Goal: Information Seeking & Learning: Learn about a topic

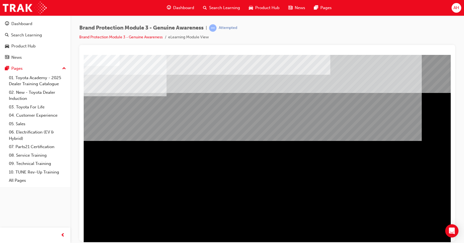
scroll to position [24, 0]
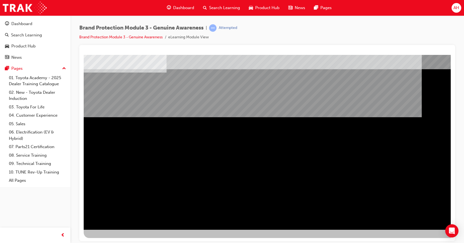
click at [119, 240] on div "NEXT Trigger this button to go to the next slide" at bounding box center [101, 245] width 35 height 10
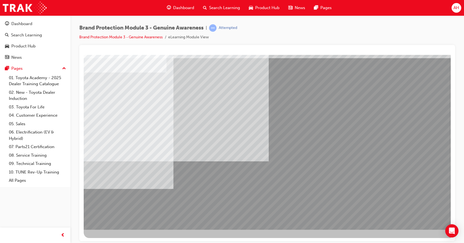
scroll to position [0, 0]
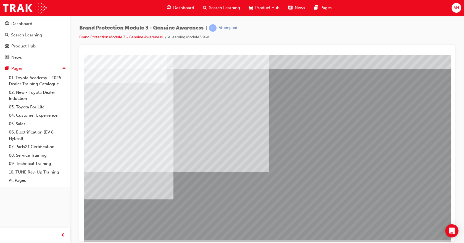
scroll to position [24, 0]
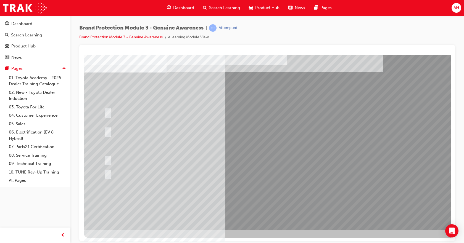
scroll to position [0, 0]
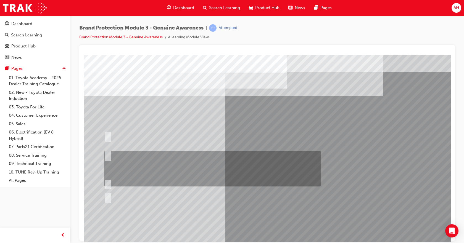
click at [256, 155] on div at bounding box center [211, 168] width 217 height 35
radio input "true"
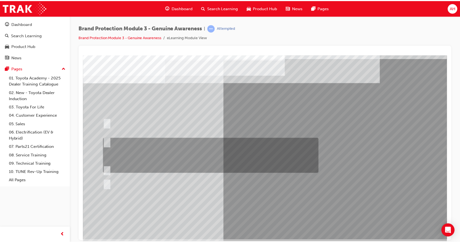
scroll to position [24, 0]
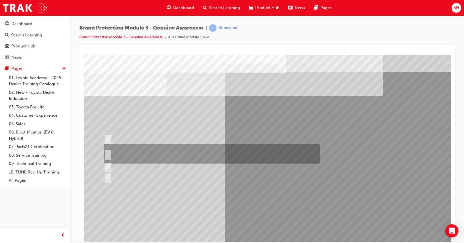
click at [231, 155] on div at bounding box center [211, 154] width 216 height 20
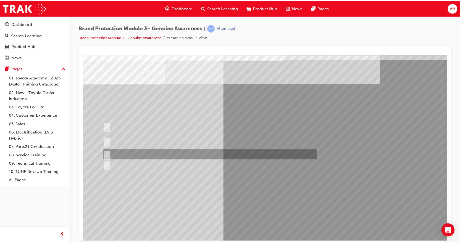
scroll to position [24, 0]
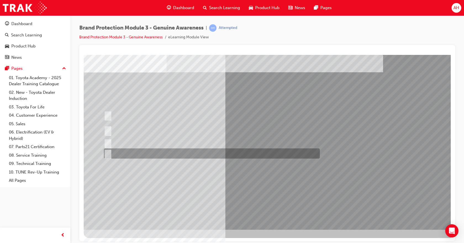
click at [216, 153] on div at bounding box center [211, 154] width 216 height 10
radio input "false"
radio input "true"
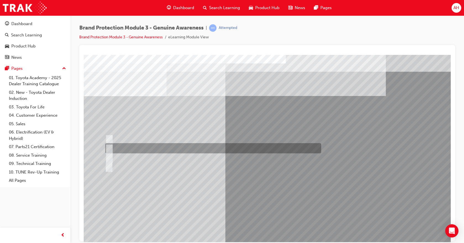
click at [145, 148] on div at bounding box center [212, 148] width 216 height 10
radio input "true"
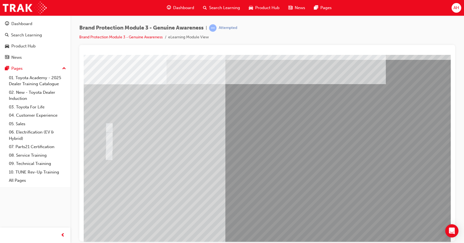
scroll to position [24, 0]
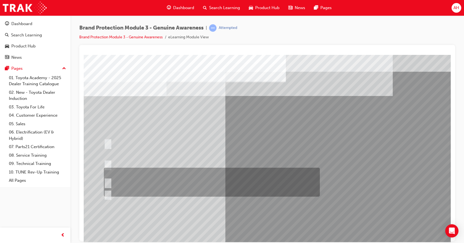
click at [123, 168] on div at bounding box center [211, 182] width 216 height 29
radio input "true"
click at [113, 163] on div at bounding box center [211, 165] width 216 height 28
radio input "true"
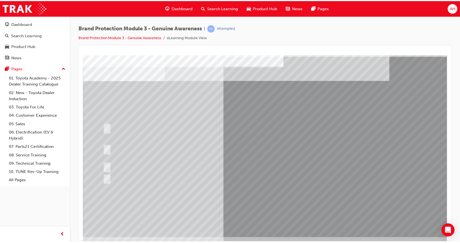
scroll to position [24, 0]
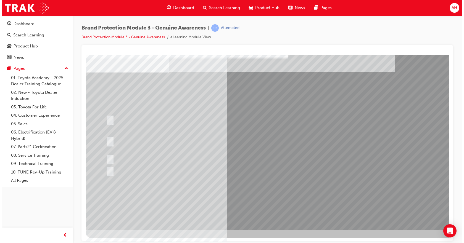
scroll to position [0, 0]
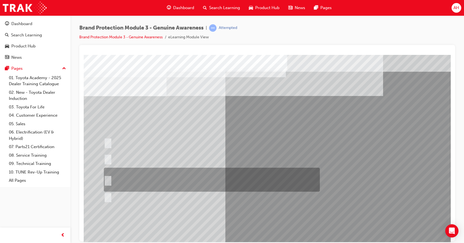
click at [170, 182] on div at bounding box center [211, 180] width 216 height 24
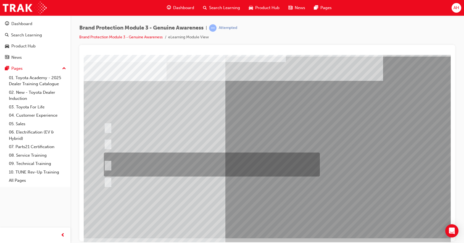
scroll to position [24, 0]
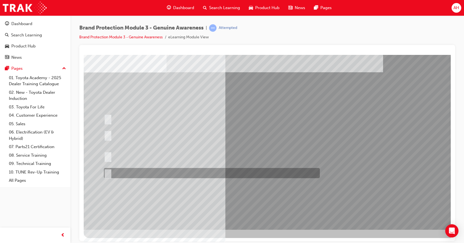
click at [113, 169] on div at bounding box center [211, 173] width 216 height 10
radio input "false"
radio input "true"
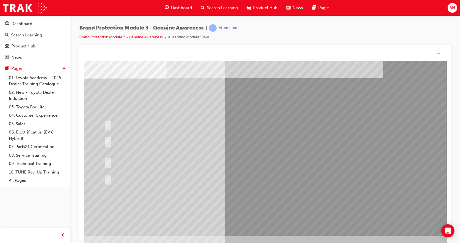
scroll to position [0, 0]
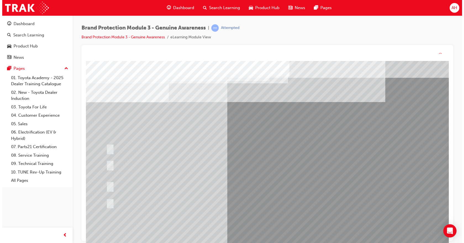
click at [263, 181] on div at bounding box center [212, 186] width 216 height 24
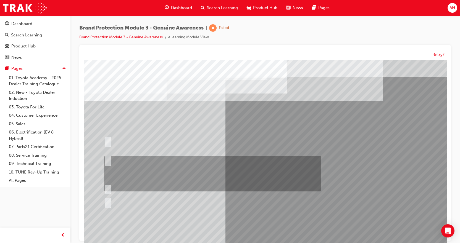
click at [211, 161] on div at bounding box center [211, 174] width 217 height 35
radio input "true"
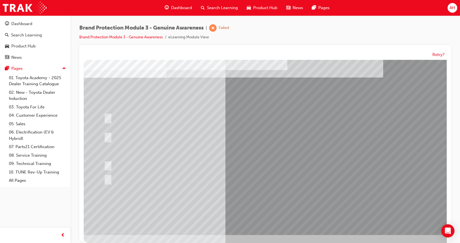
scroll to position [24, 0]
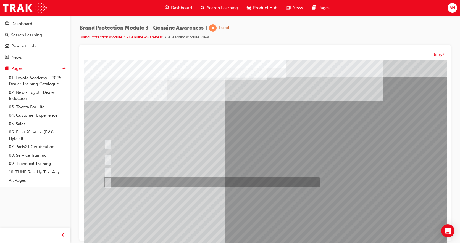
click at [177, 181] on div at bounding box center [211, 183] width 216 height 10
radio input "true"
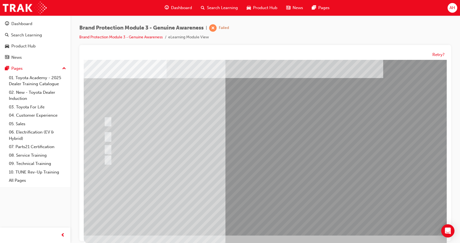
scroll to position [24, 0]
click at [172, 123] on div at bounding box center [211, 121] width 216 height 10
drag, startPoint x: 169, startPoint y: 132, endPoint x: 218, endPoint y: 201, distance: 85.3
click at [169, 132] on div at bounding box center [211, 136] width 216 height 20
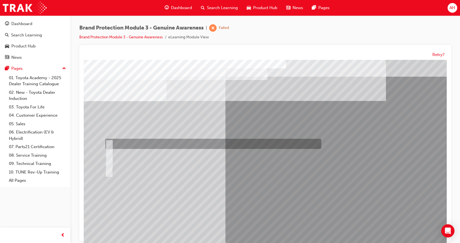
click at [163, 147] on div at bounding box center [212, 144] width 216 height 10
radio input "true"
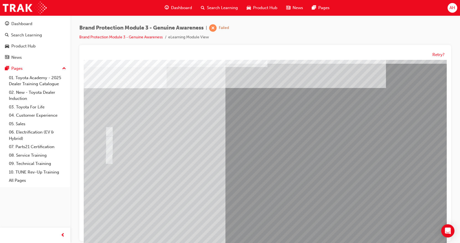
scroll to position [24, 0]
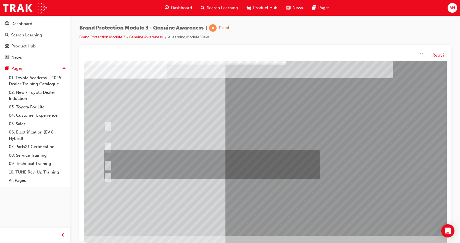
scroll to position [0, 0]
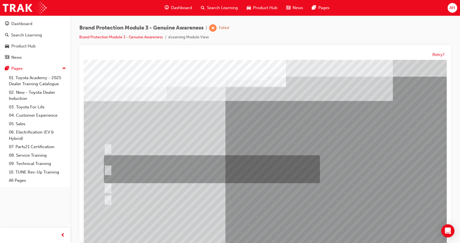
click at [174, 166] on div at bounding box center [211, 170] width 216 height 28
radio input "true"
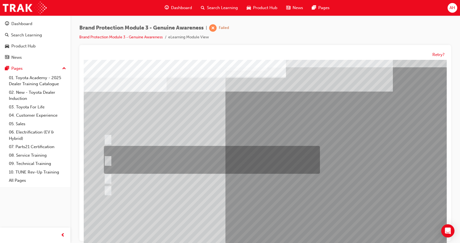
scroll to position [24, 0]
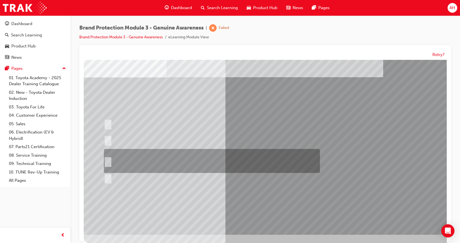
scroll to position [0, 0]
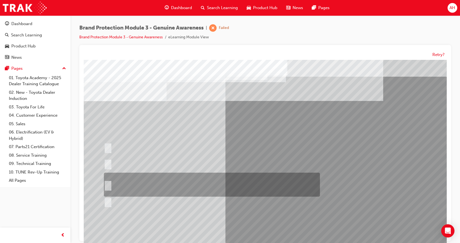
click at [199, 187] on div at bounding box center [211, 185] width 216 height 24
radio input "true"
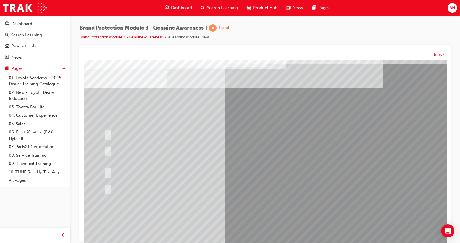
scroll to position [24, 0]
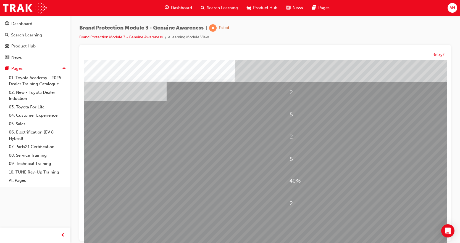
click at [437, 54] on button "Retry?" at bounding box center [439, 55] width 12 height 6
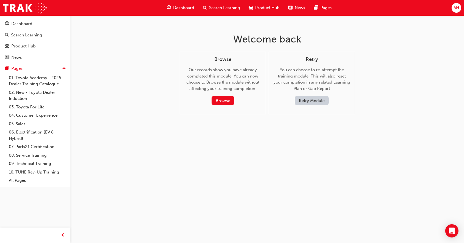
click at [324, 100] on button "Retry Module" at bounding box center [312, 100] width 34 height 9
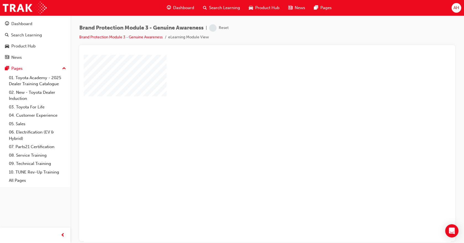
click at [438, 54] on div at bounding box center [267, 52] width 367 height 6
